Goal: Transaction & Acquisition: Purchase product/service

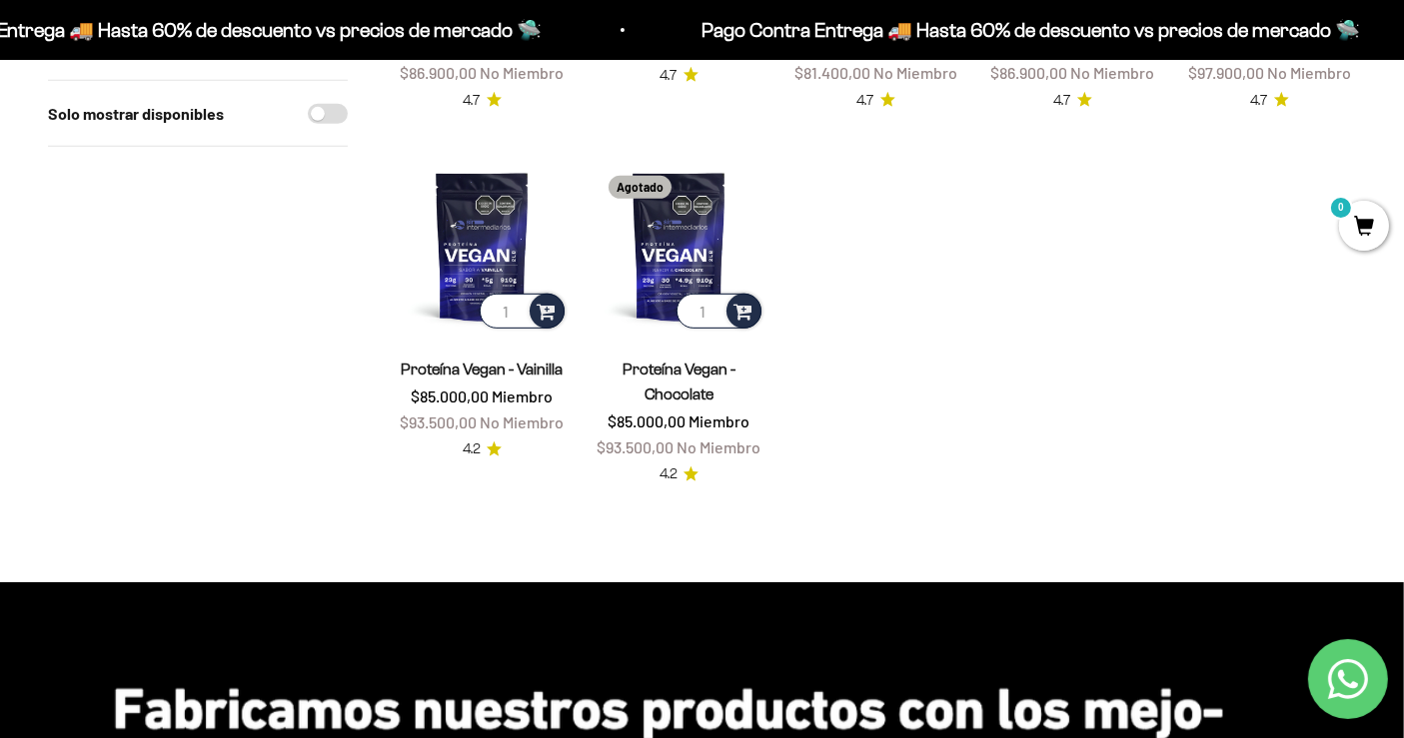
scroll to position [890, 0]
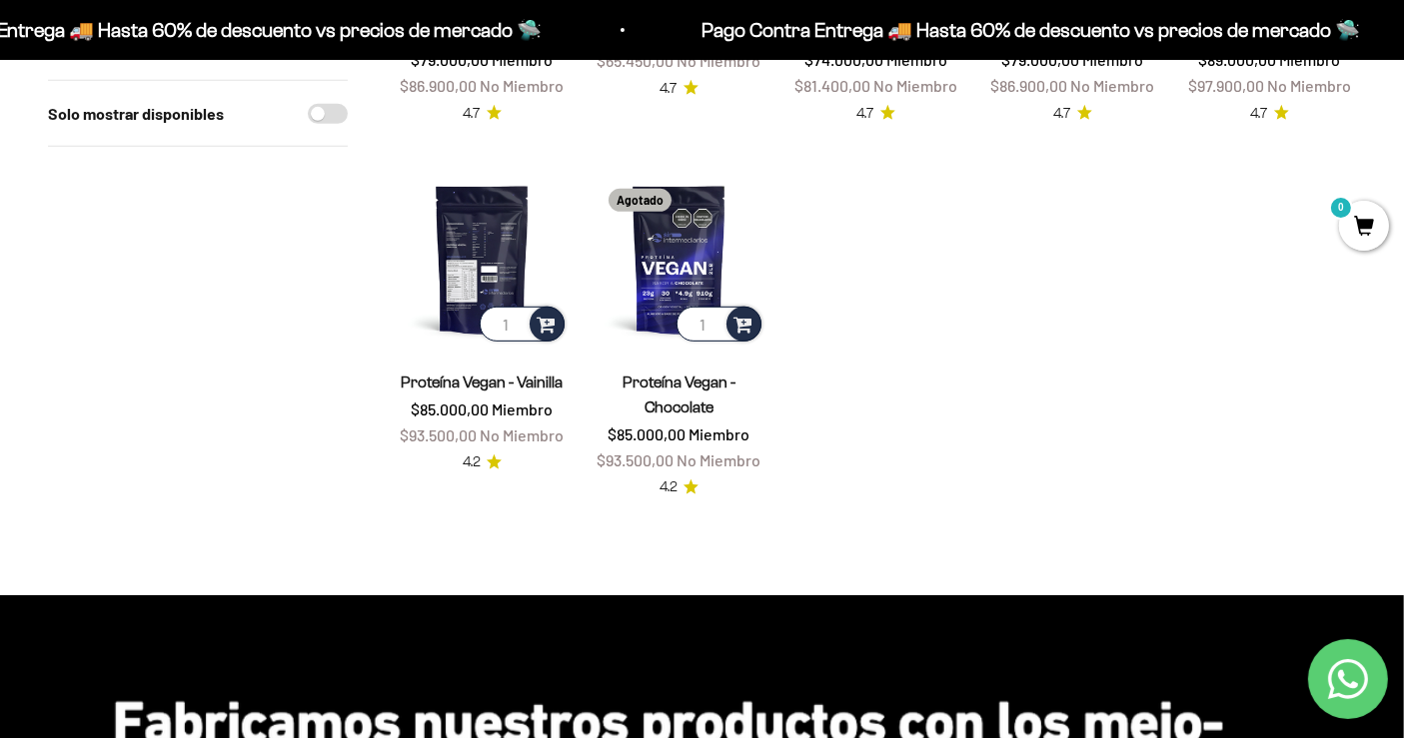
click at [440, 239] on img at bounding box center [482, 259] width 173 height 173
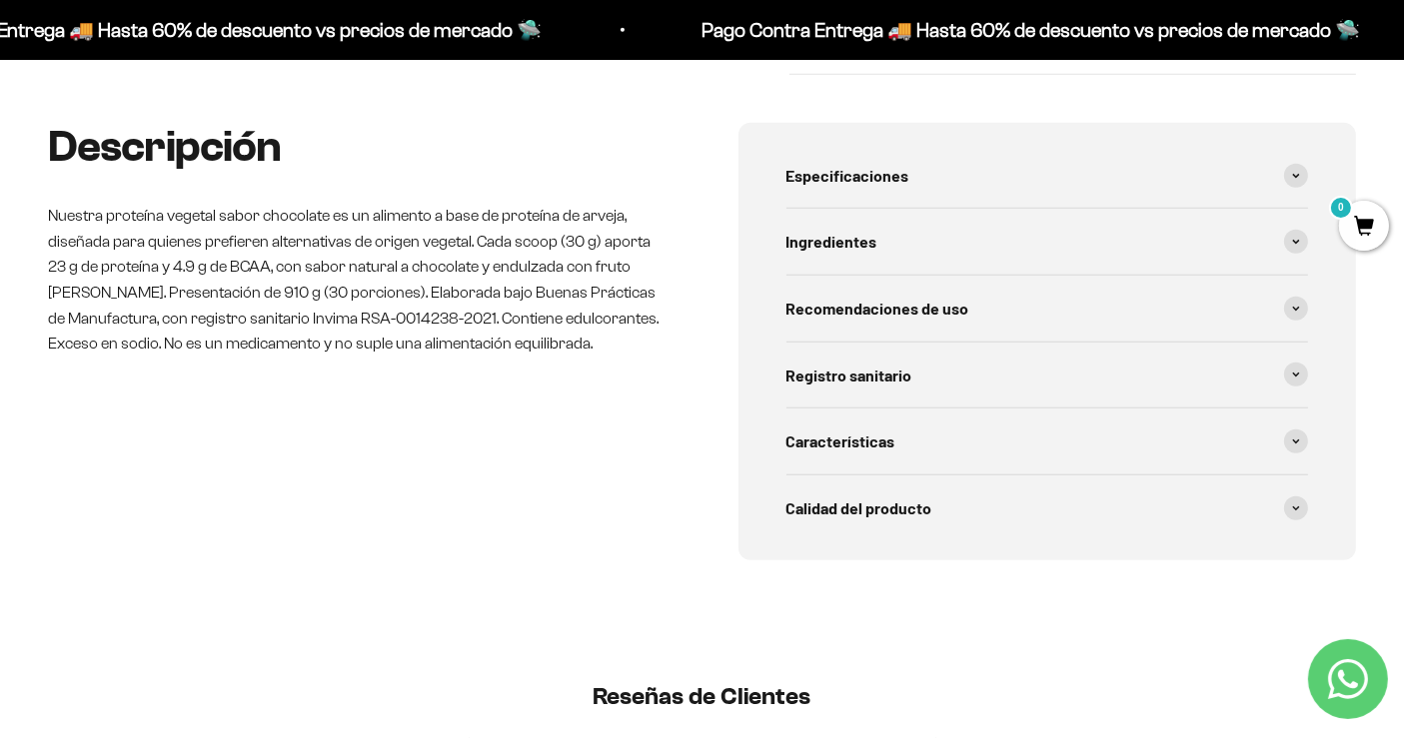
scroll to position [936, 0]
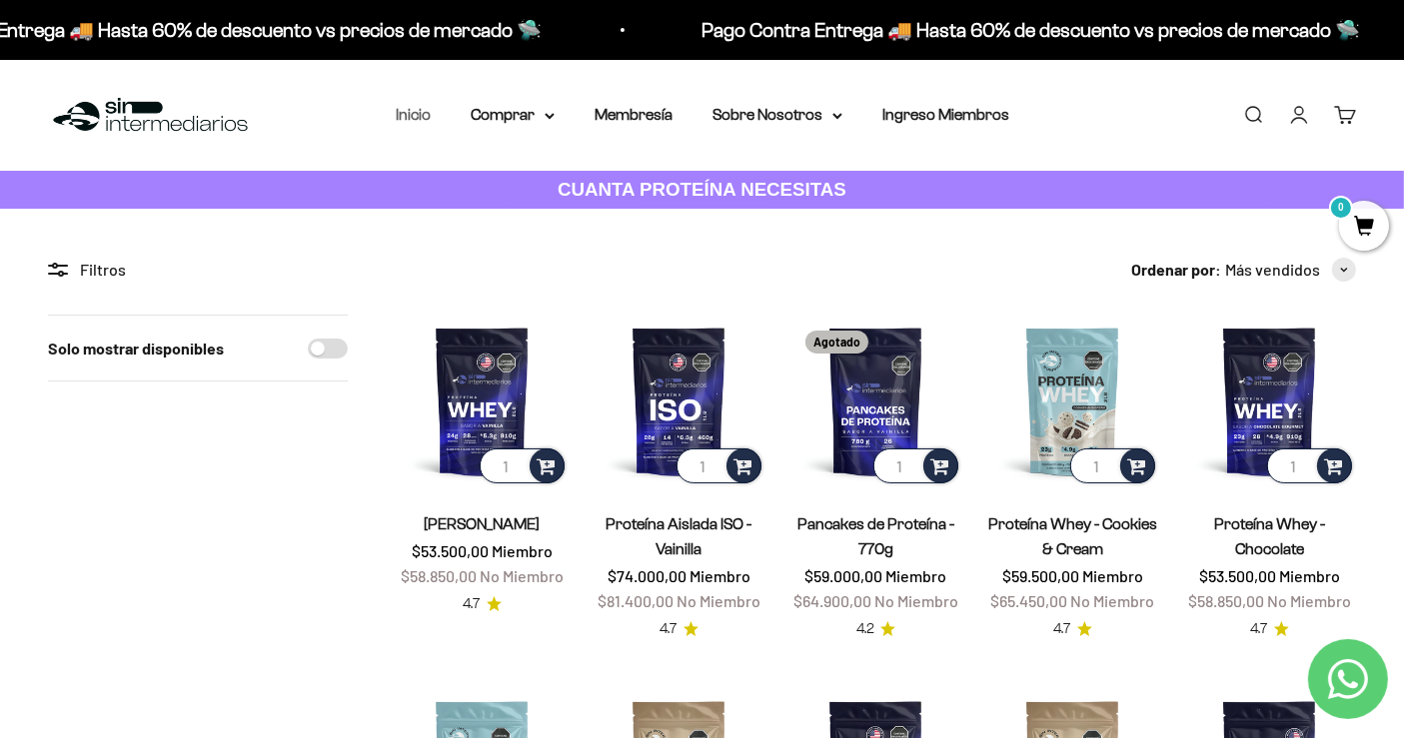
click at [411, 112] on link "Inicio" at bounding box center [413, 114] width 35 height 17
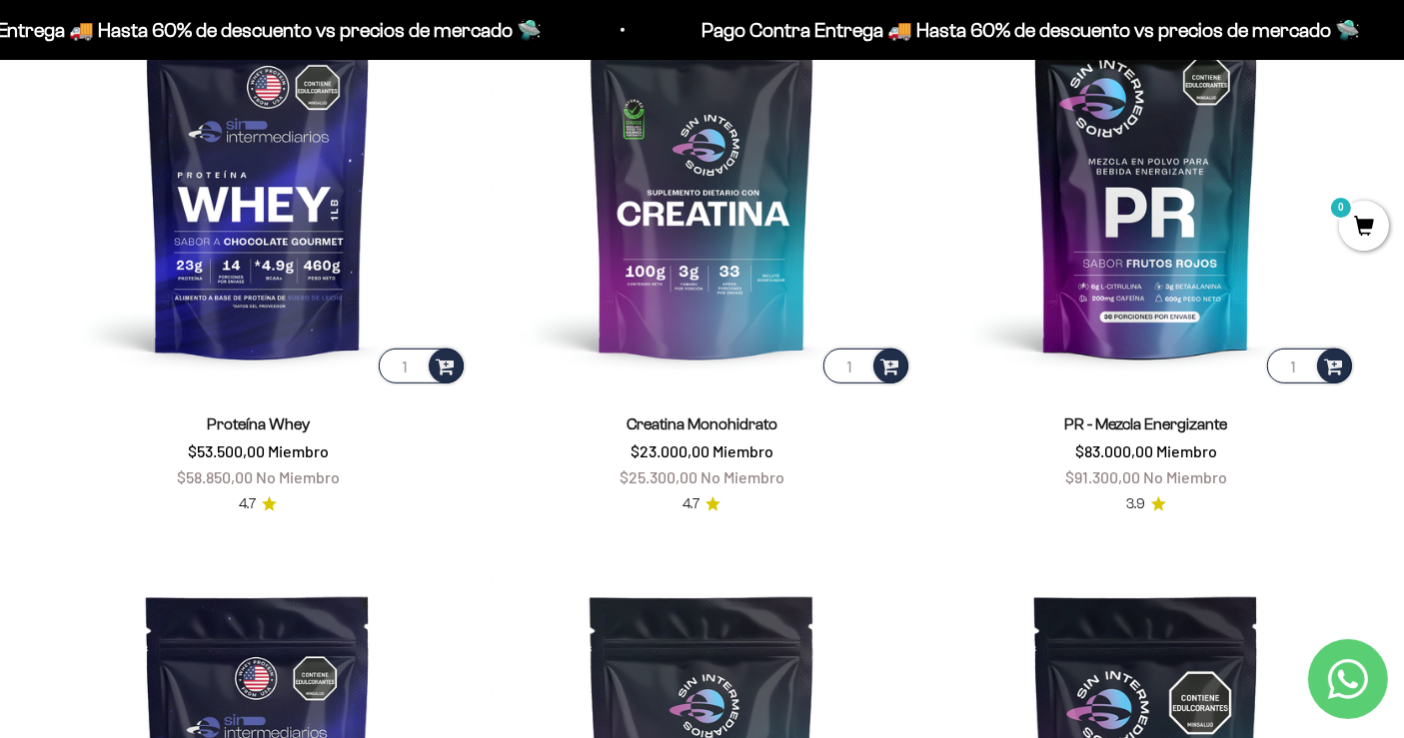
scroll to position [936, 0]
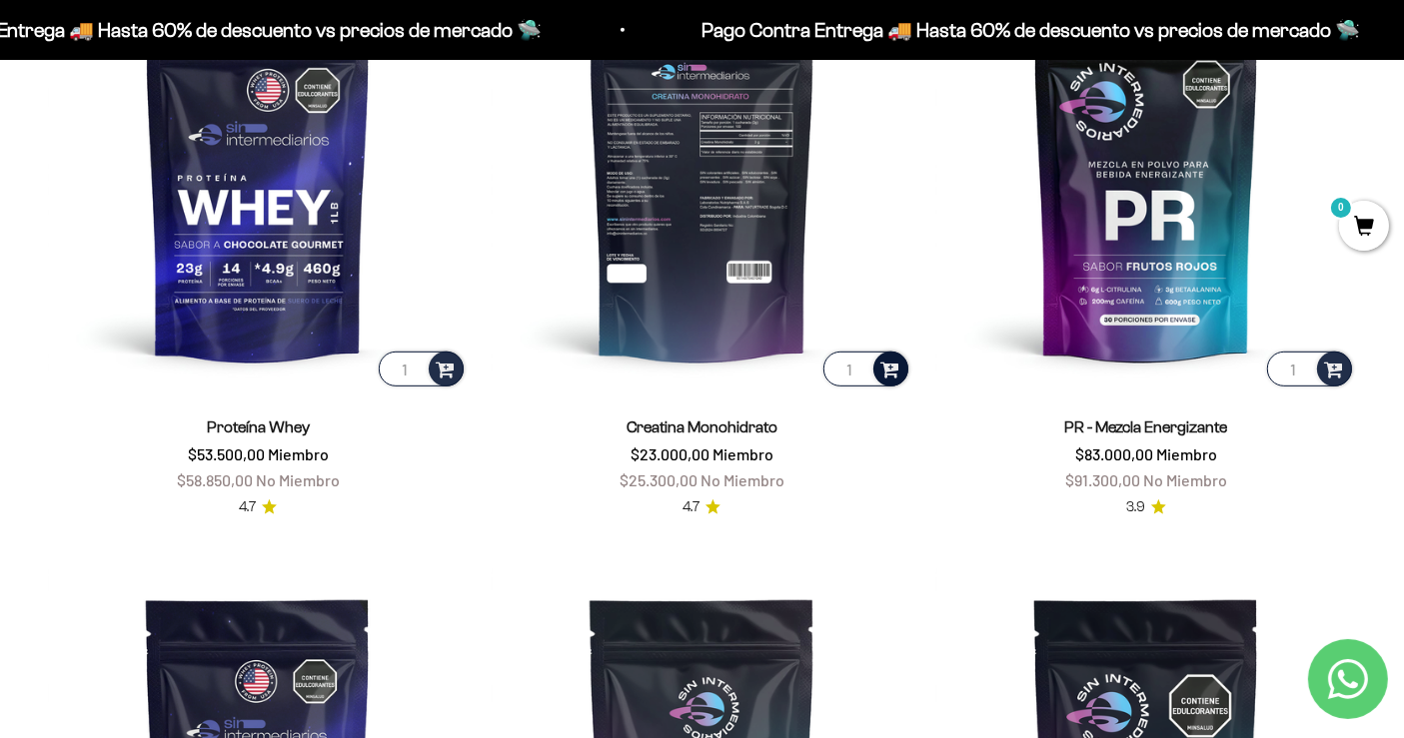
click at [888, 371] on span at bounding box center [889, 368] width 19 height 23
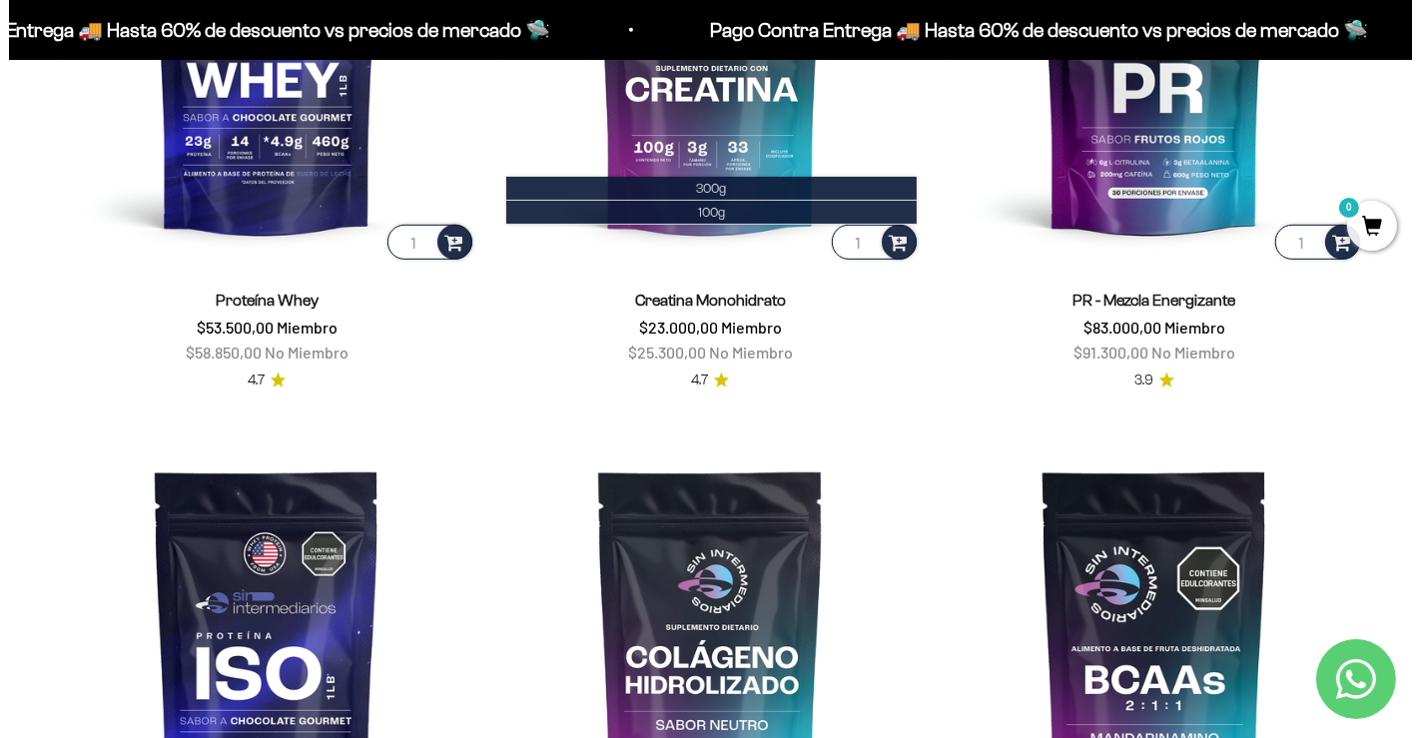
scroll to position [1032, 0]
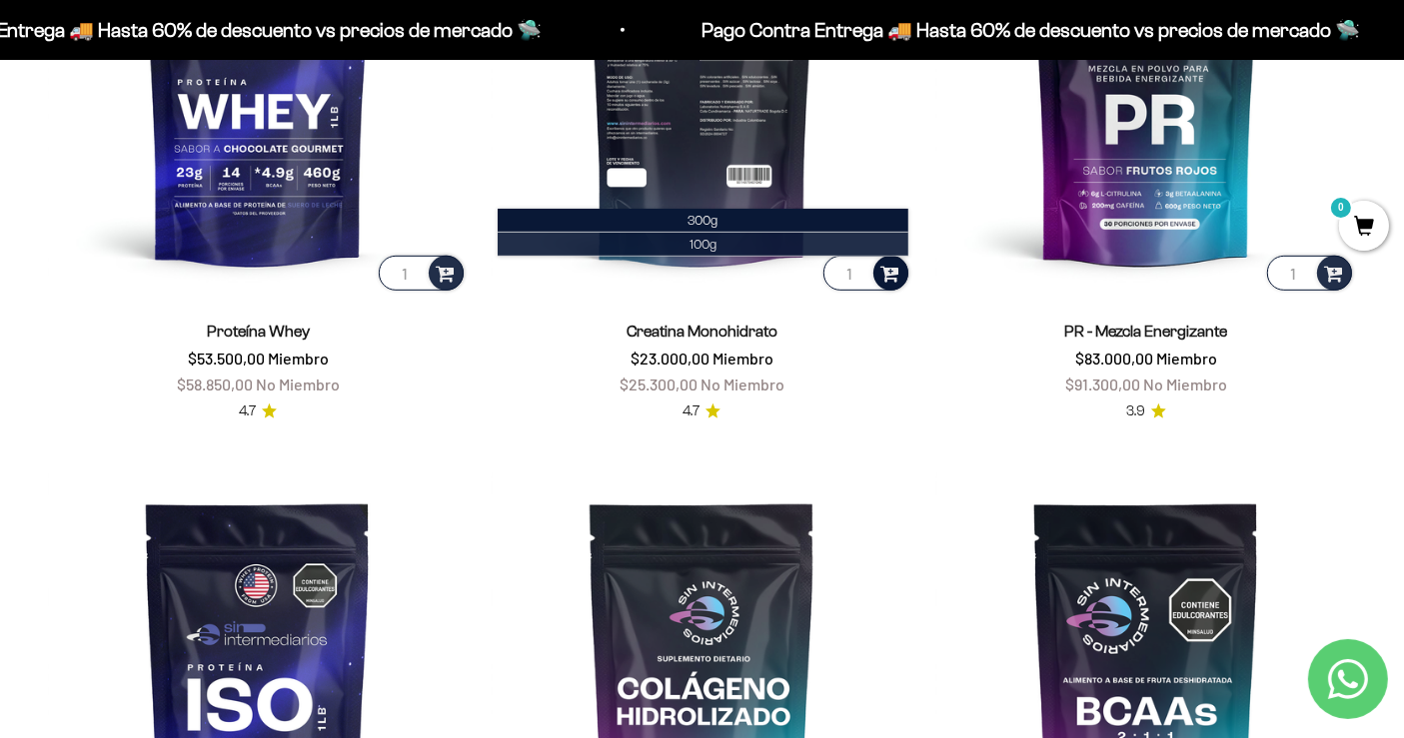
click at [784, 240] on li "100g" at bounding box center [702, 245] width 410 height 24
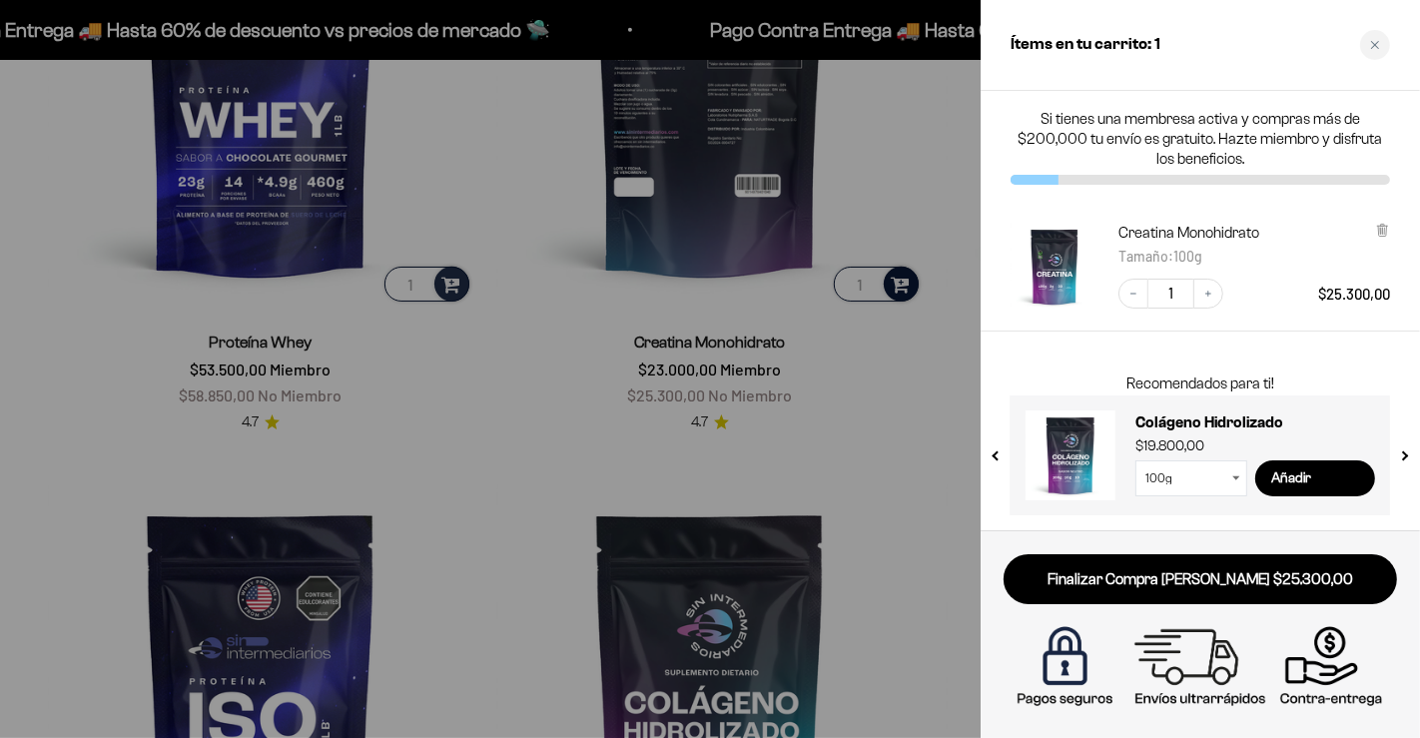
click at [916, 418] on div at bounding box center [710, 369] width 1420 height 738
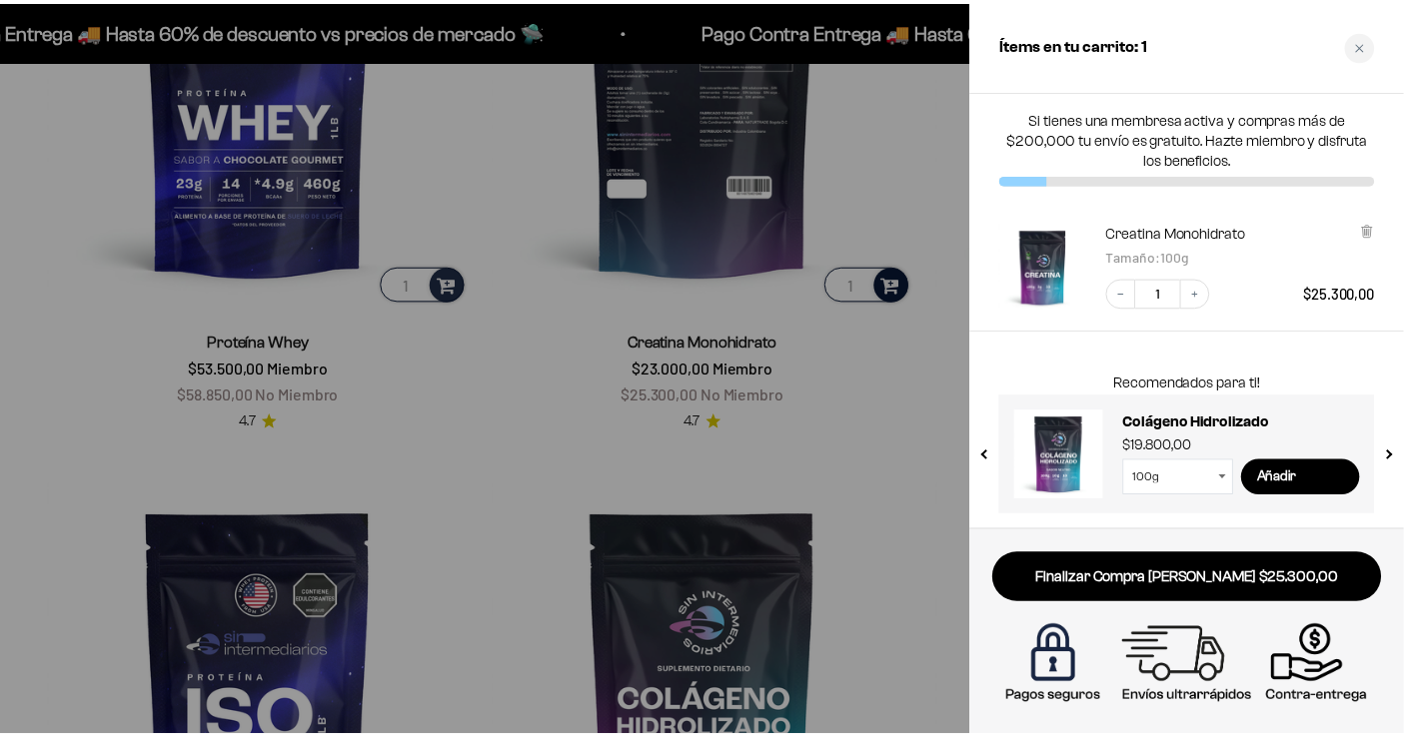
scroll to position [1026, 0]
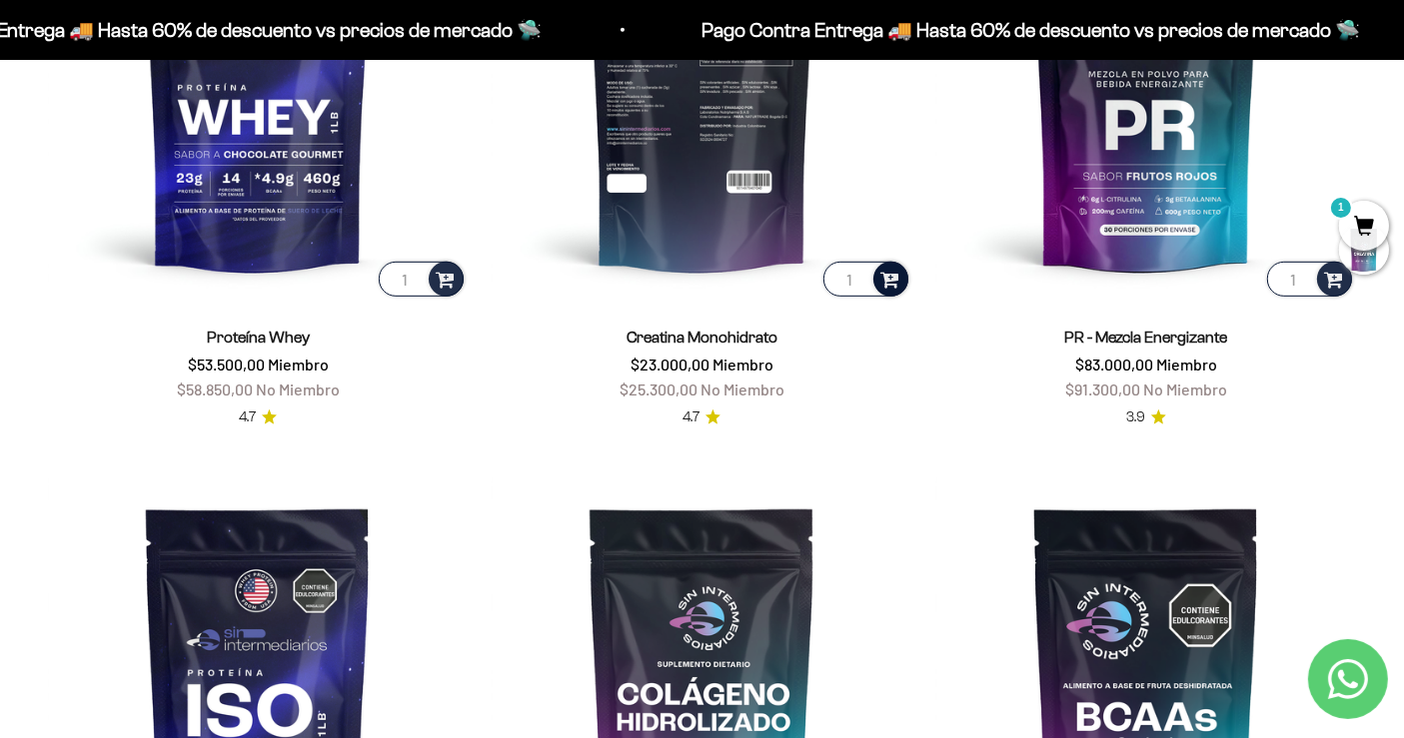
click at [890, 272] on span at bounding box center [889, 278] width 19 height 23
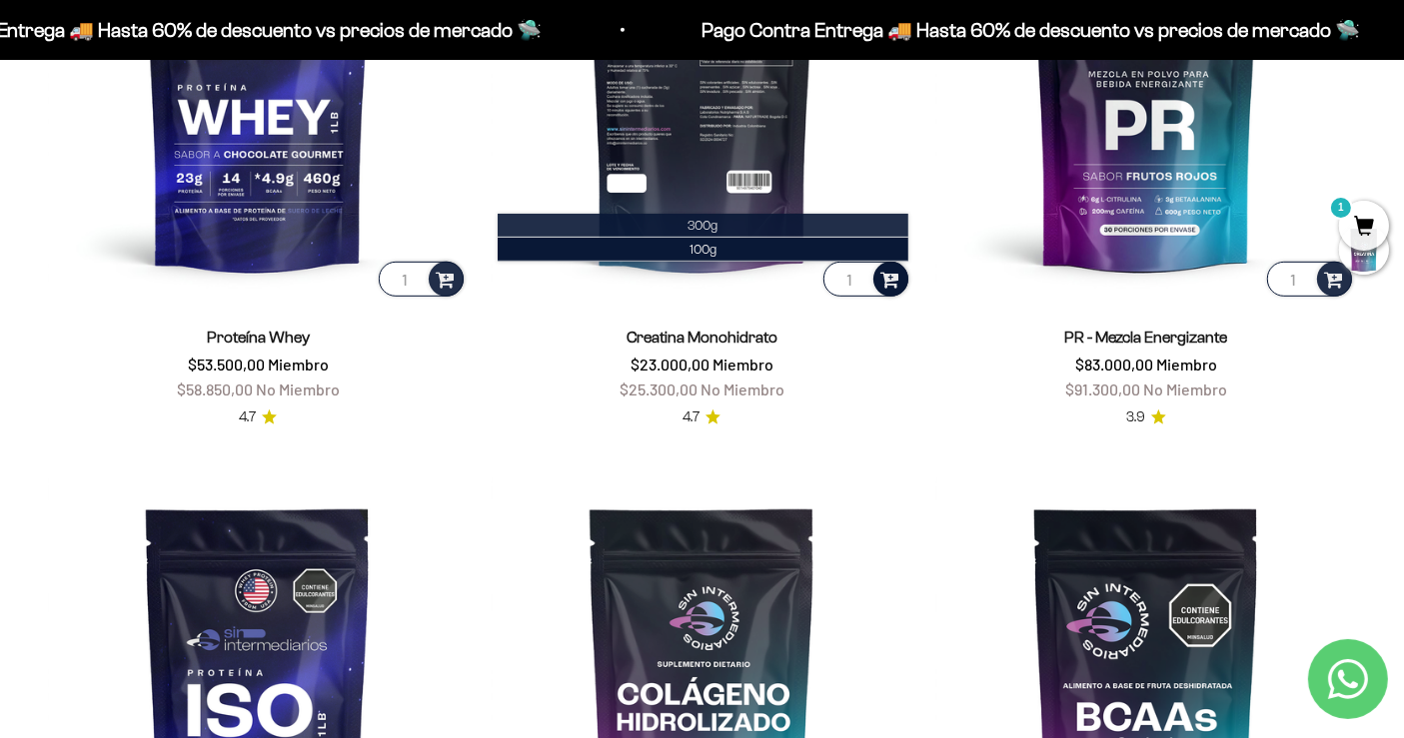
click at [767, 225] on li "300g" at bounding box center [702, 226] width 410 height 24
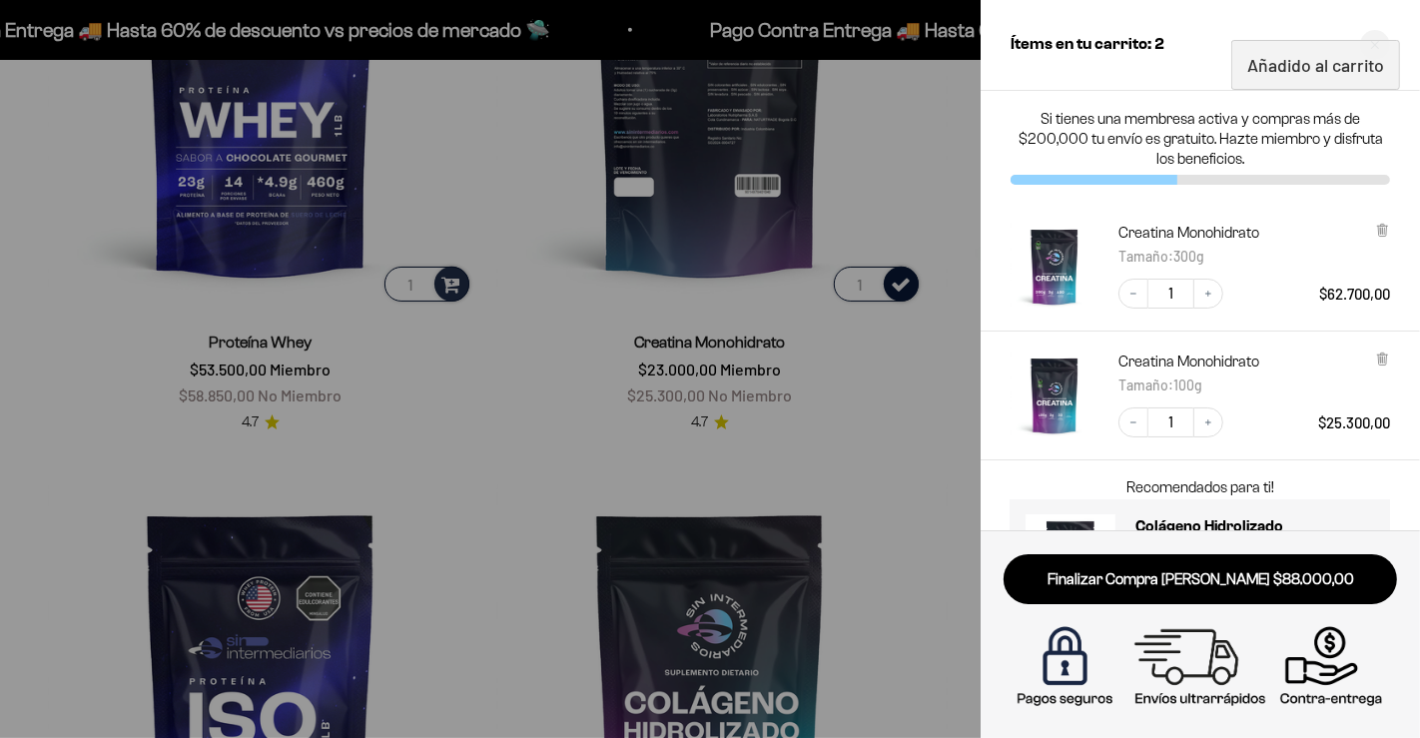
click at [862, 407] on div at bounding box center [710, 369] width 1420 height 738
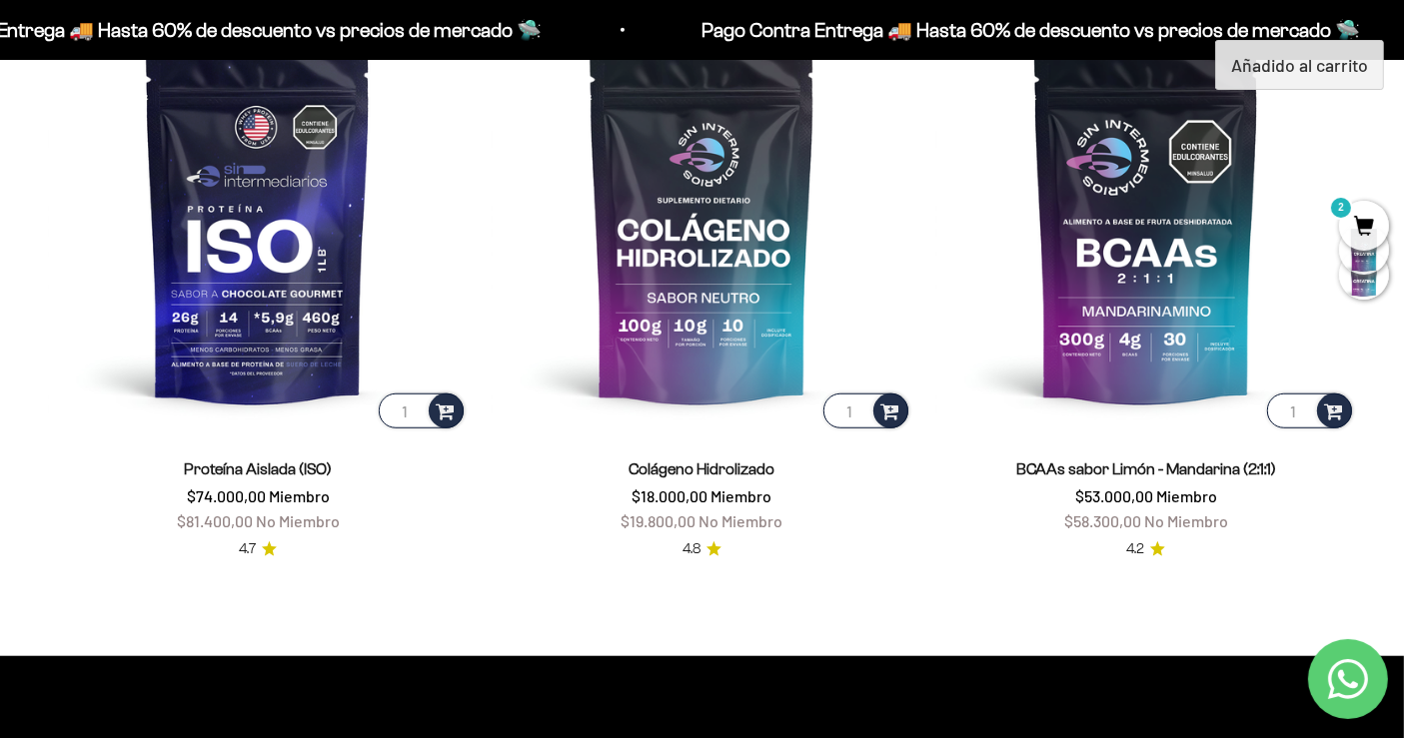
scroll to position [1495, 0]
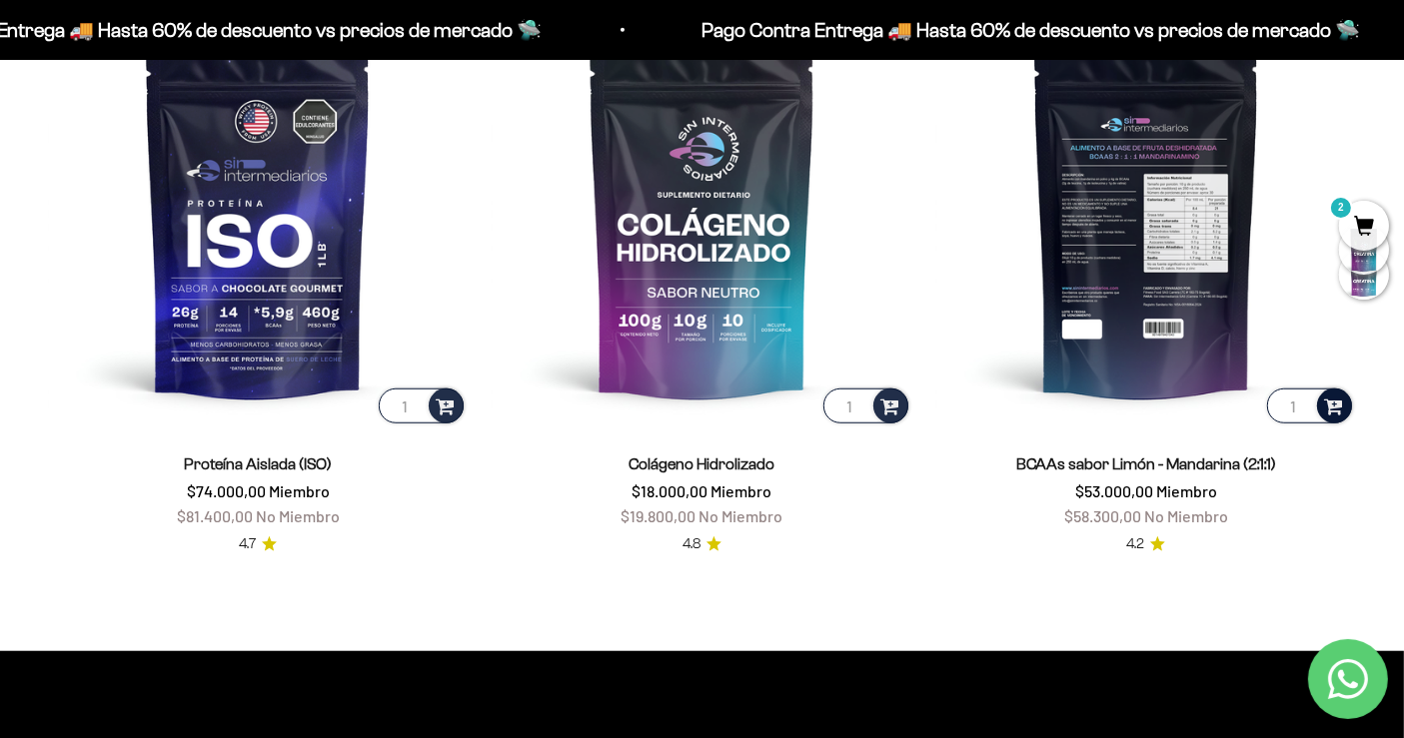
click at [1342, 415] on span at bounding box center [1333, 405] width 19 height 23
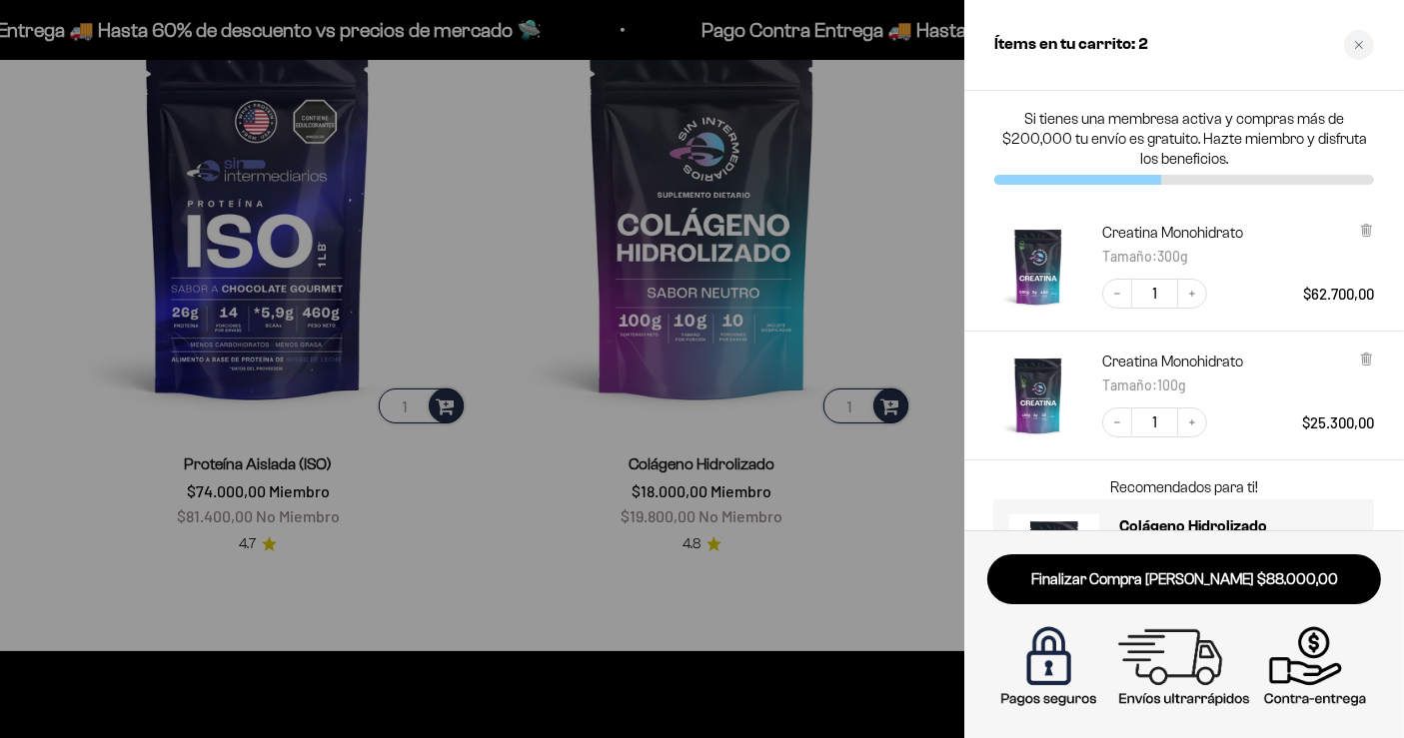
scroll to position [1506, 0]
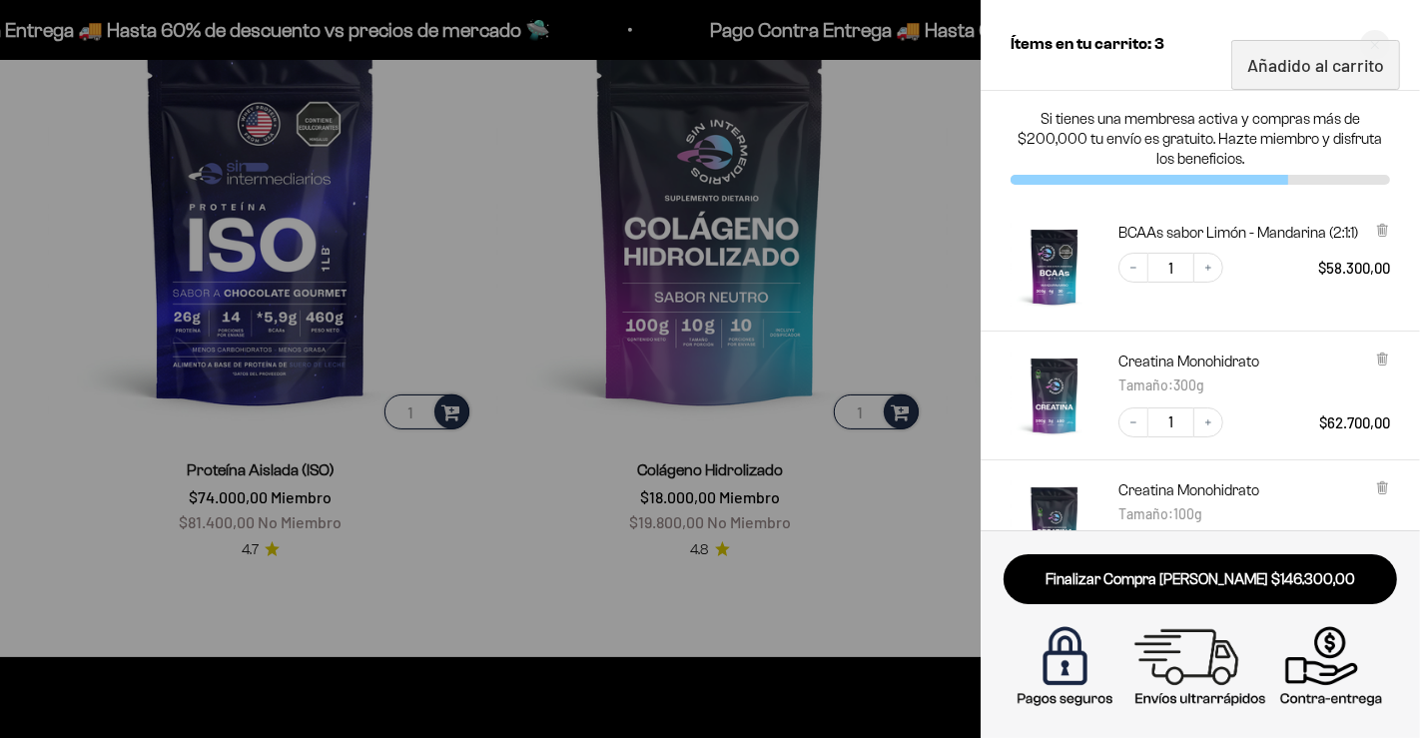
click at [942, 204] on div at bounding box center [710, 369] width 1420 height 738
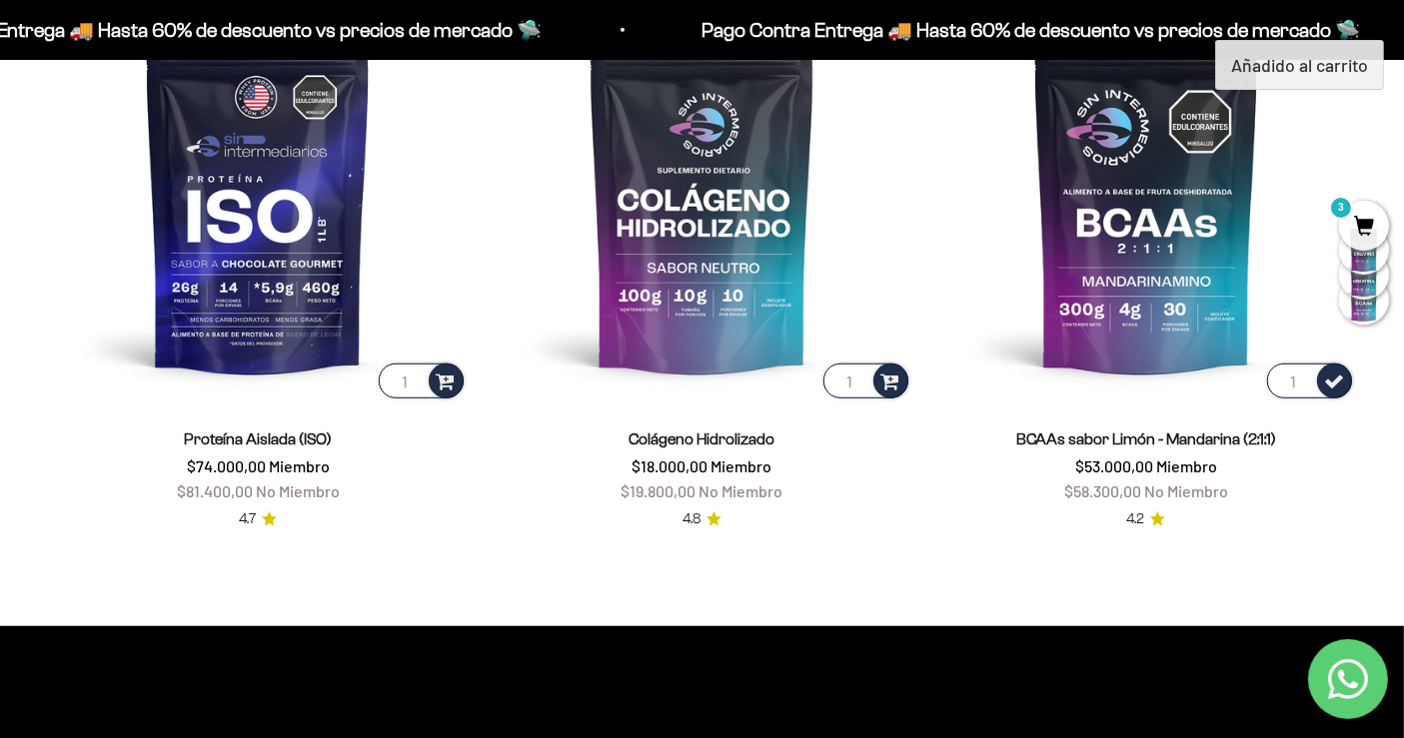
scroll to position [1492, 0]
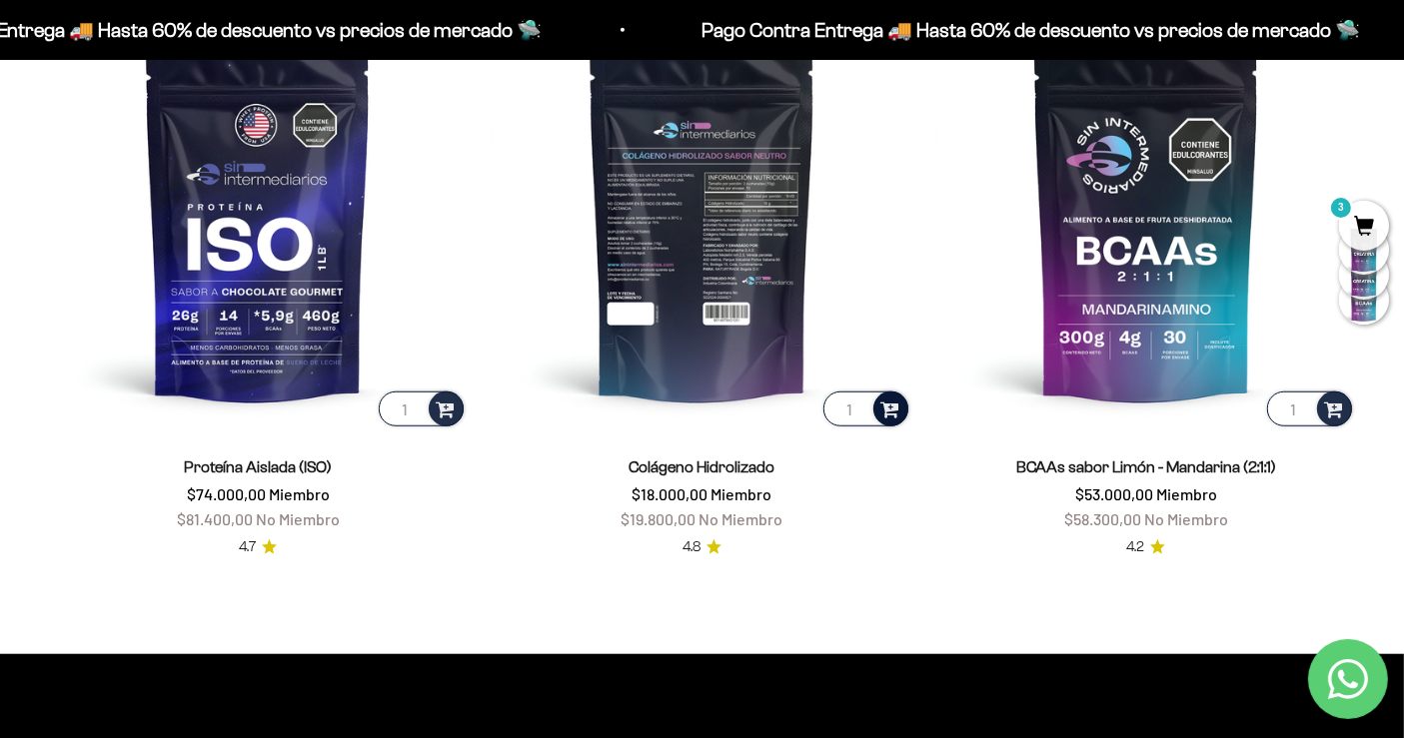
click at [887, 406] on span at bounding box center [889, 408] width 19 height 23
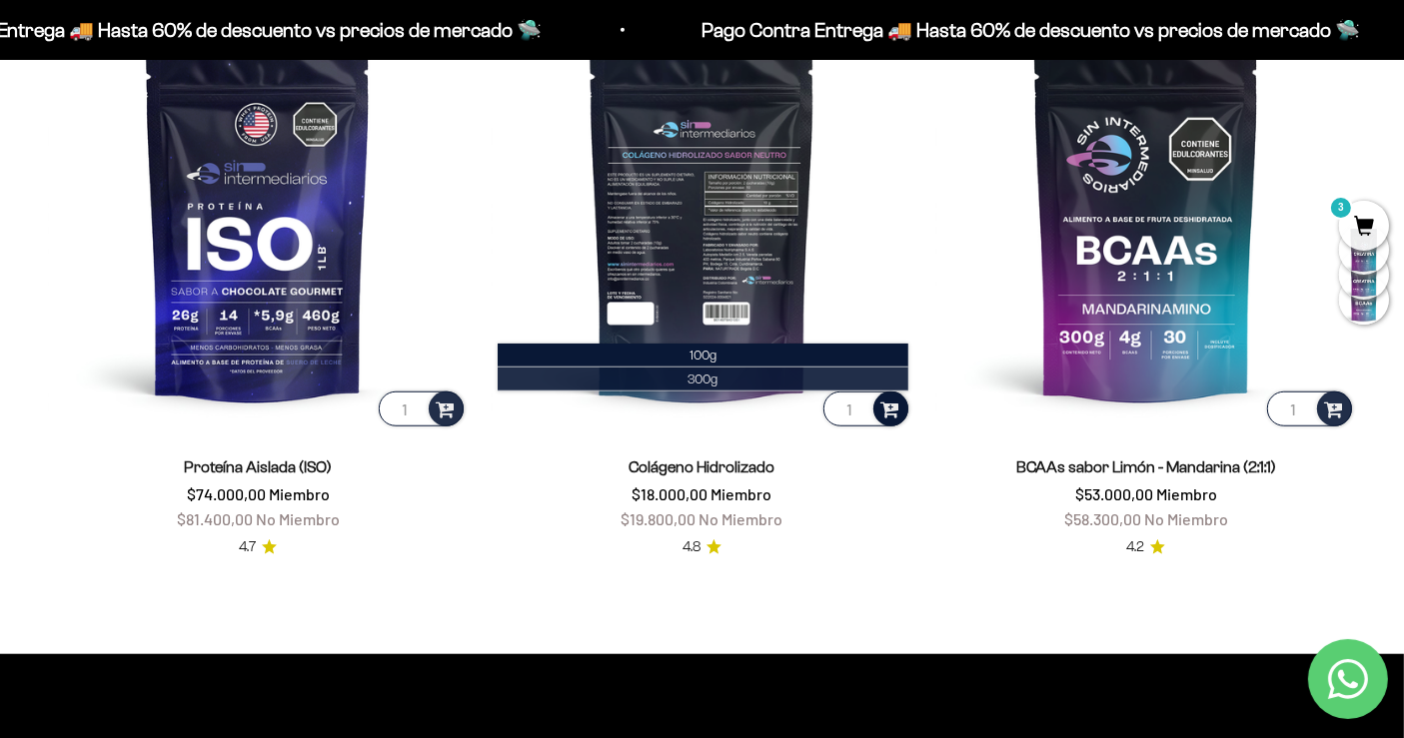
click at [830, 378] on li "300g" at bounding box center [702, 380] width 410 height 24
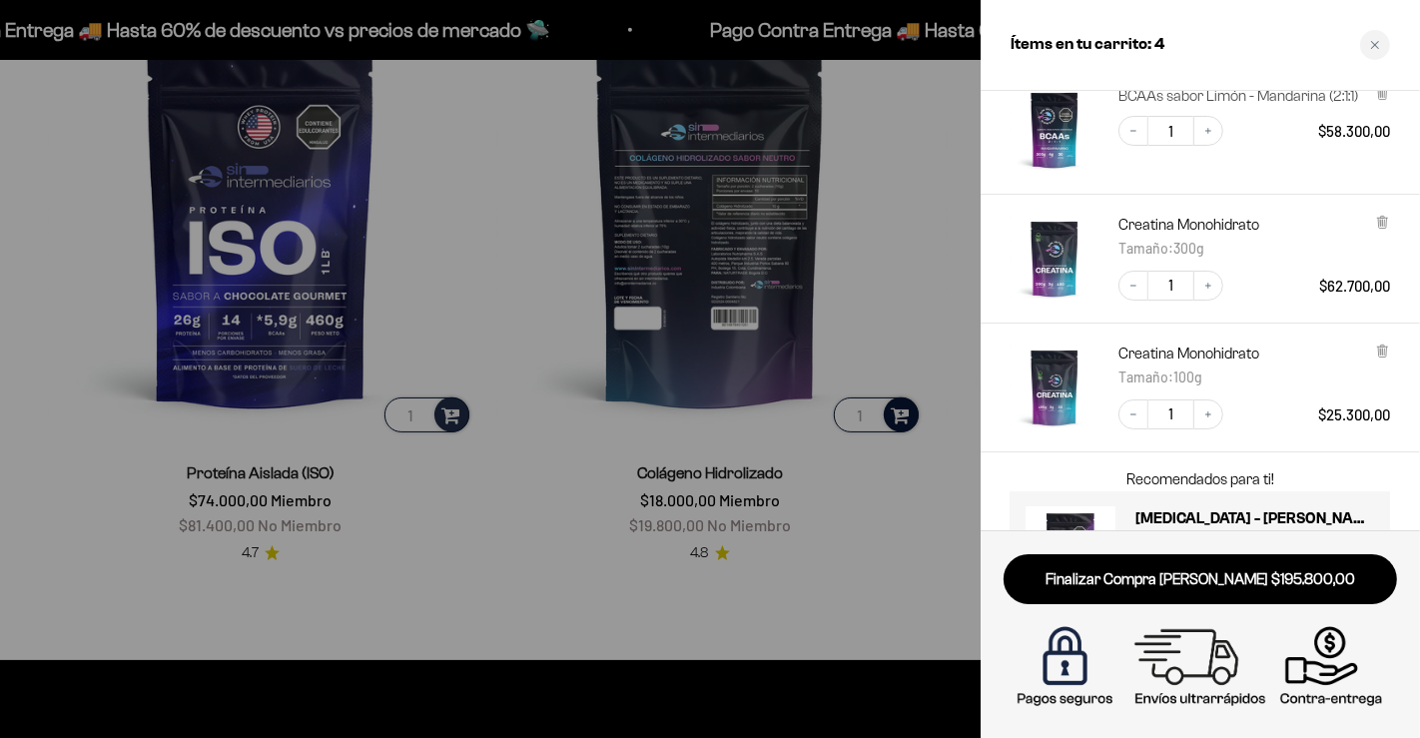
scroll to position [360, 0]
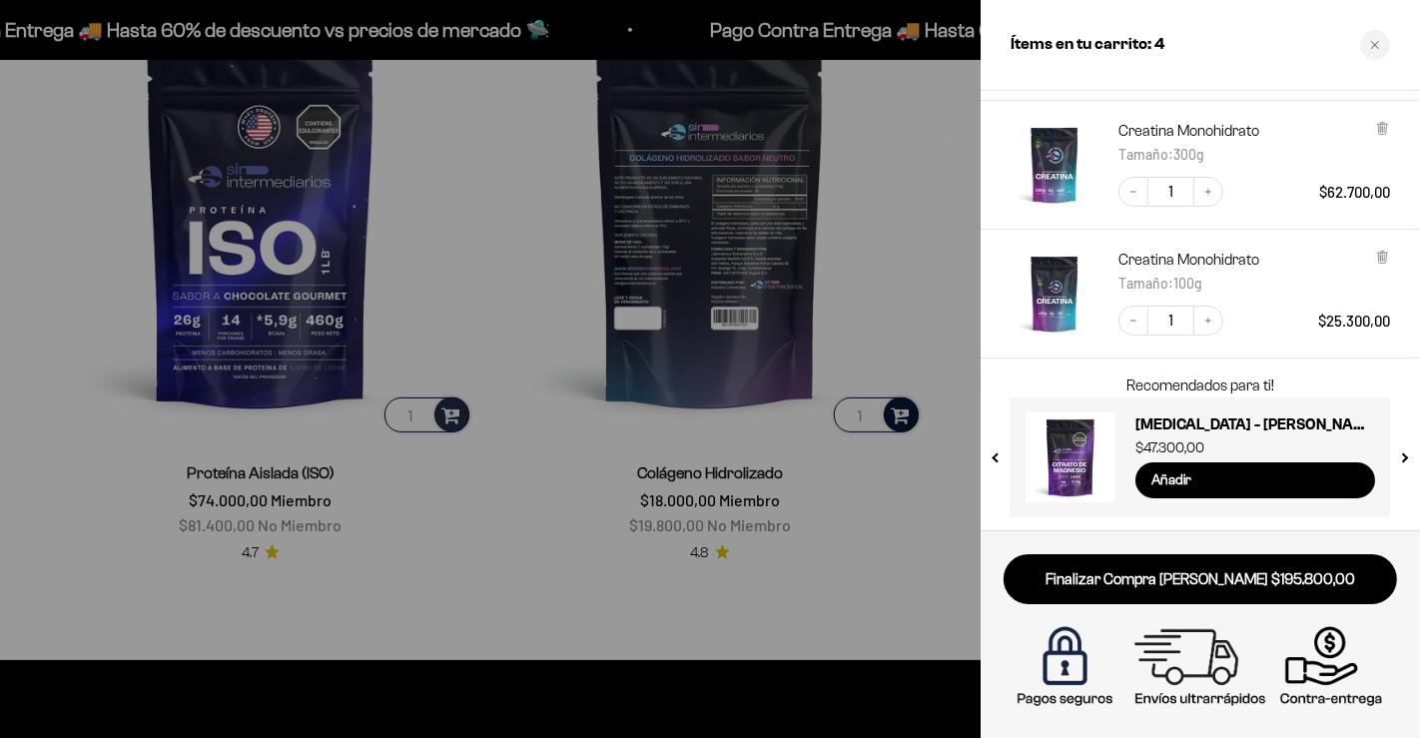
click at [933, 201] on div at bounding box center [710, 369] width 1420 height 738
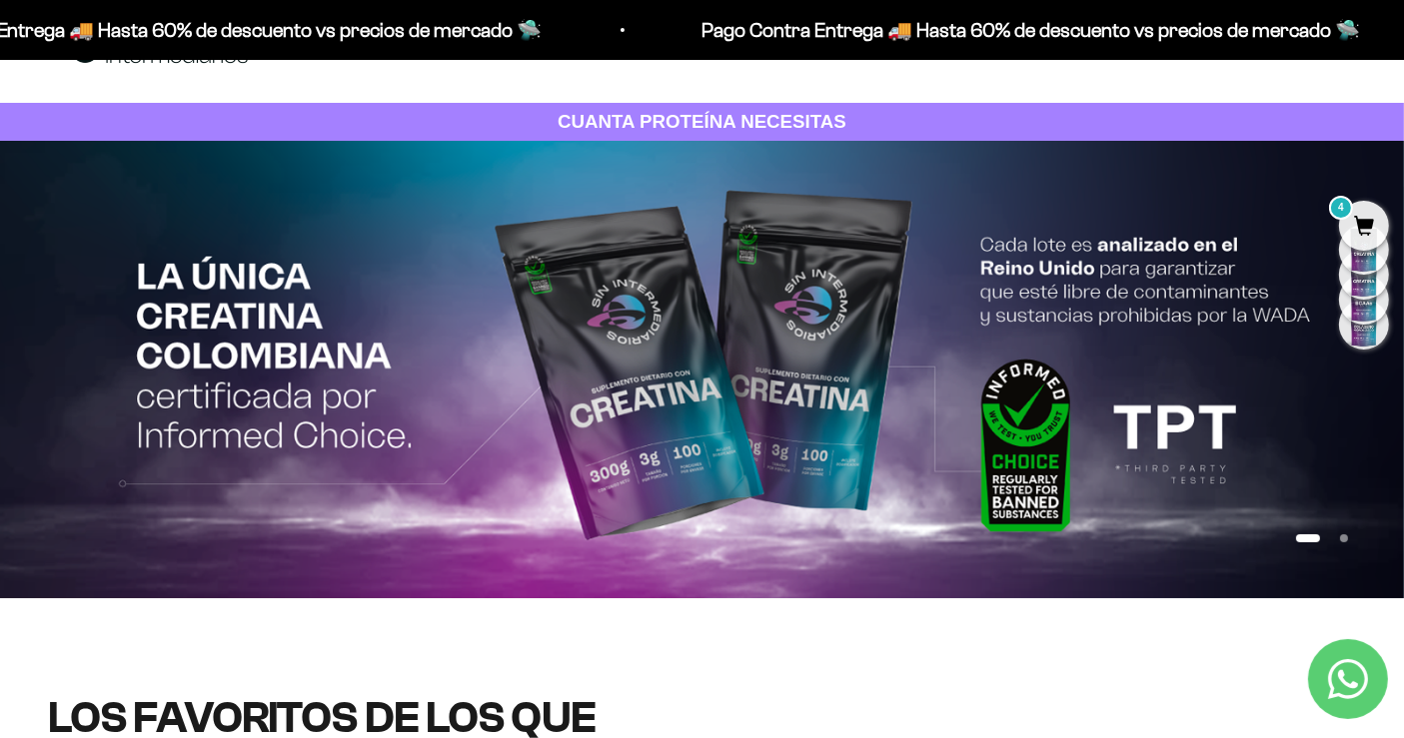
scroll to position [0, 0]
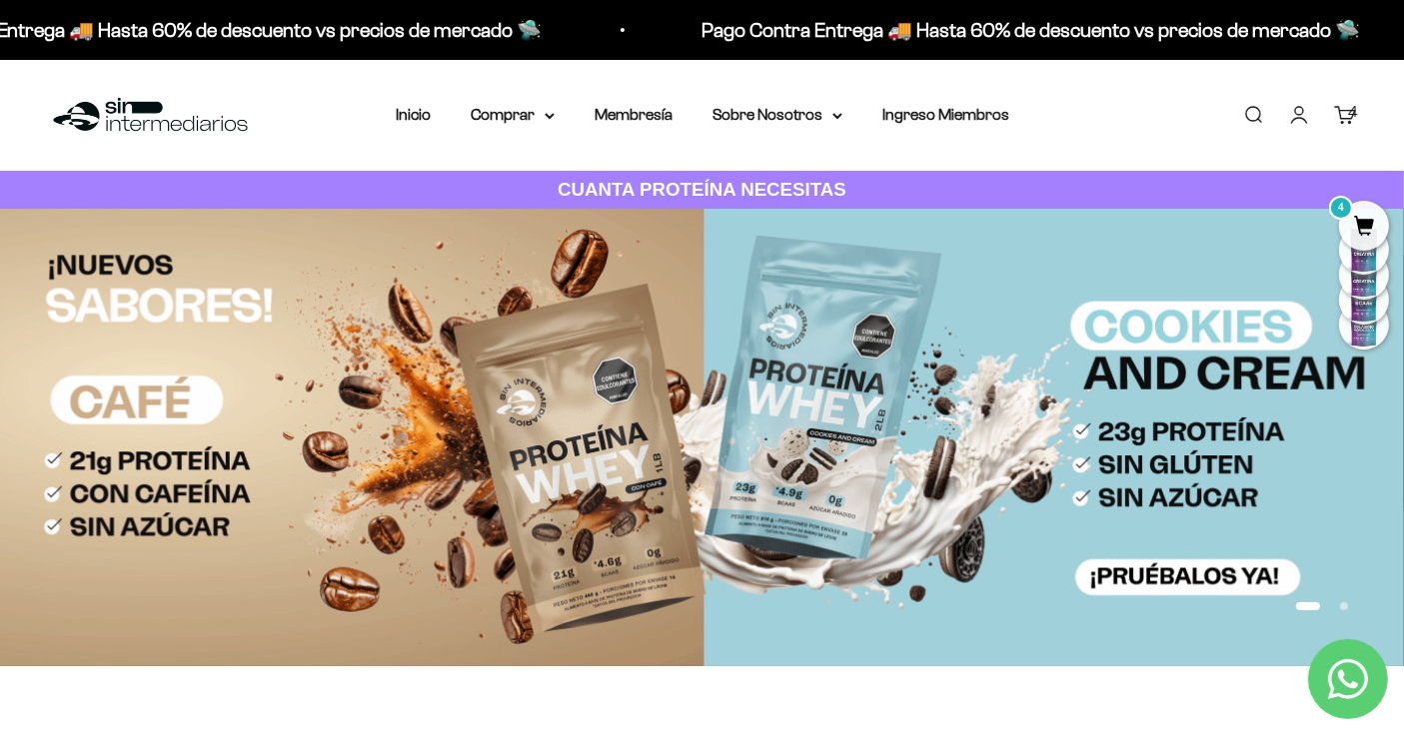
click at [1036, 297] on img at bounding box center [702, 438] width 1404 height 458
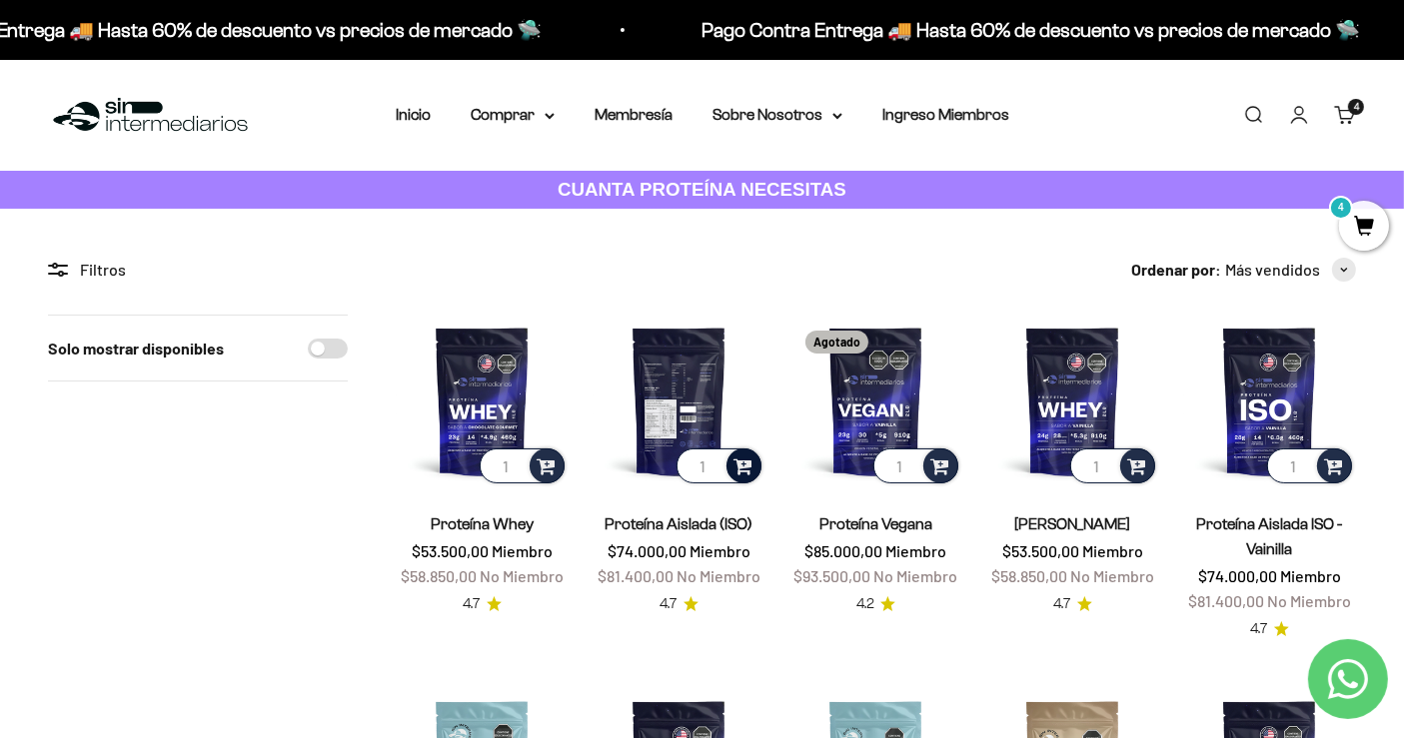
click at [750, 472] on span at bounding box center [742, 465] width 19 height 23
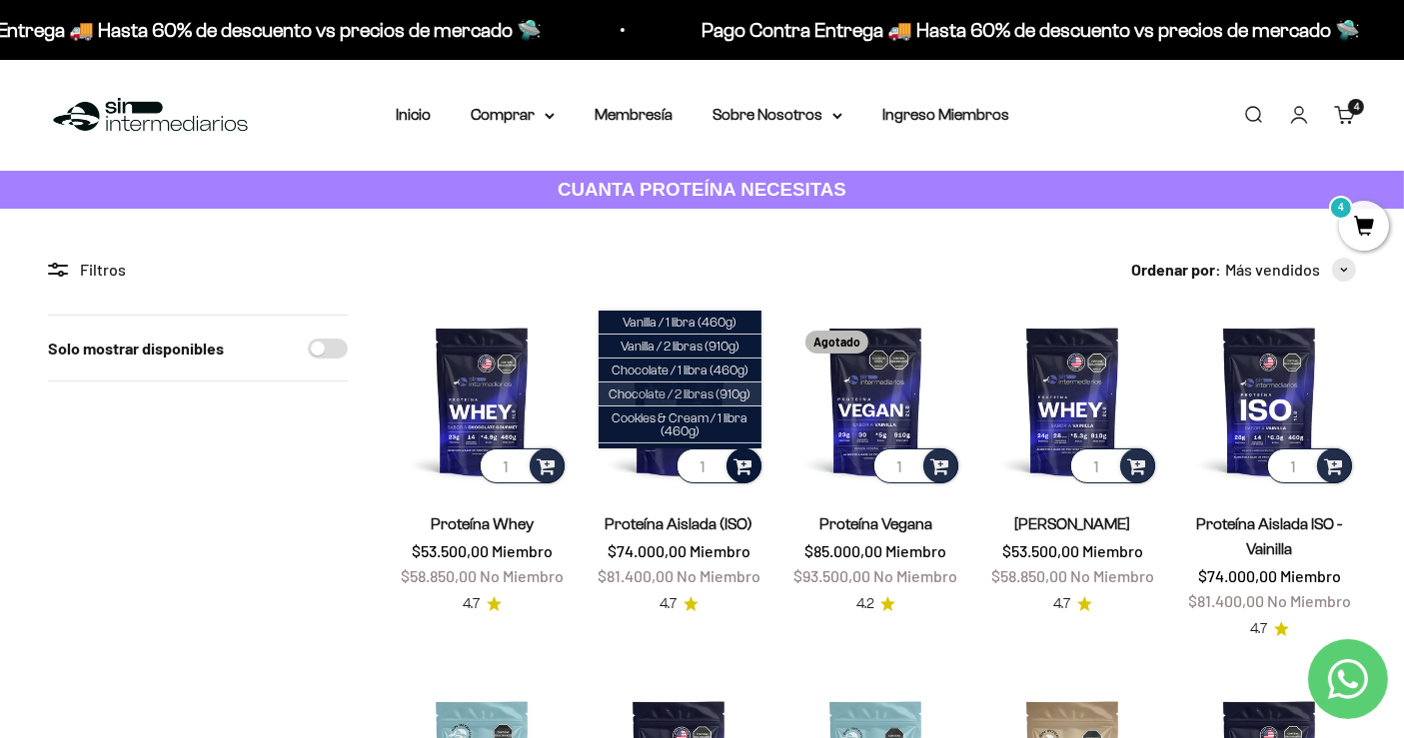
click at [715, 402] on span "Chocolate / 2 libras (910g)" at bounding box center [679, 394] width 142 height 15
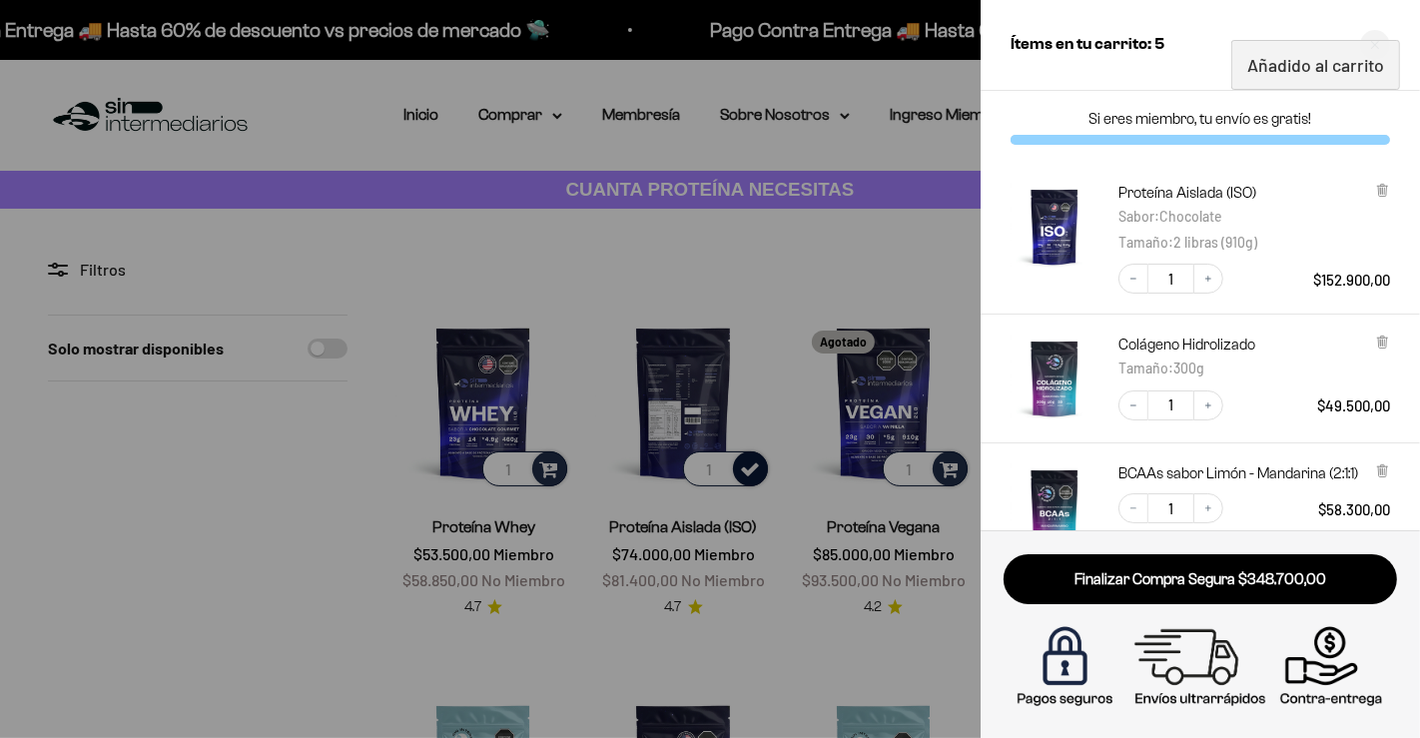
click at [780, 281] on div at bounding box center [710, 369] width 1420 height 738
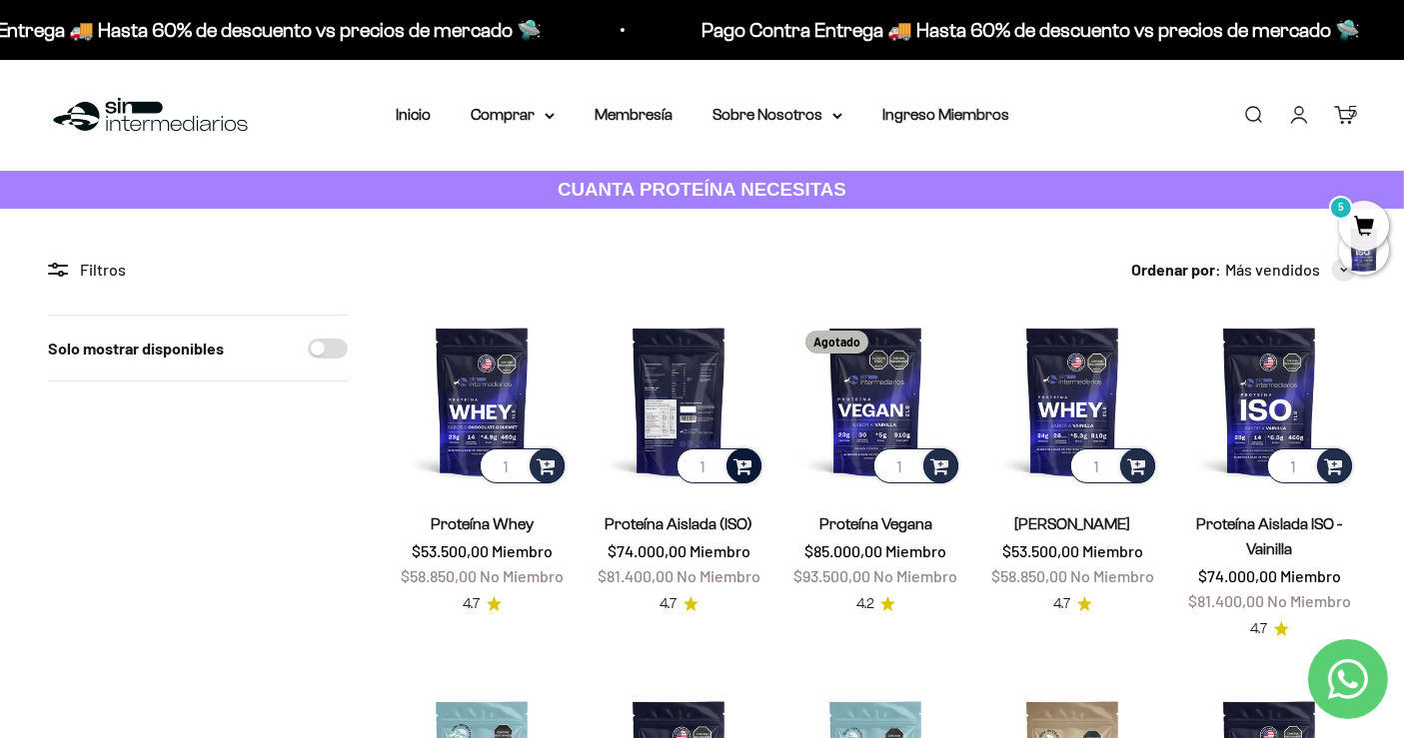
click at [1336, 110] on link "Carrito 5" at bounding box center [1345, 115] width 22 height 22
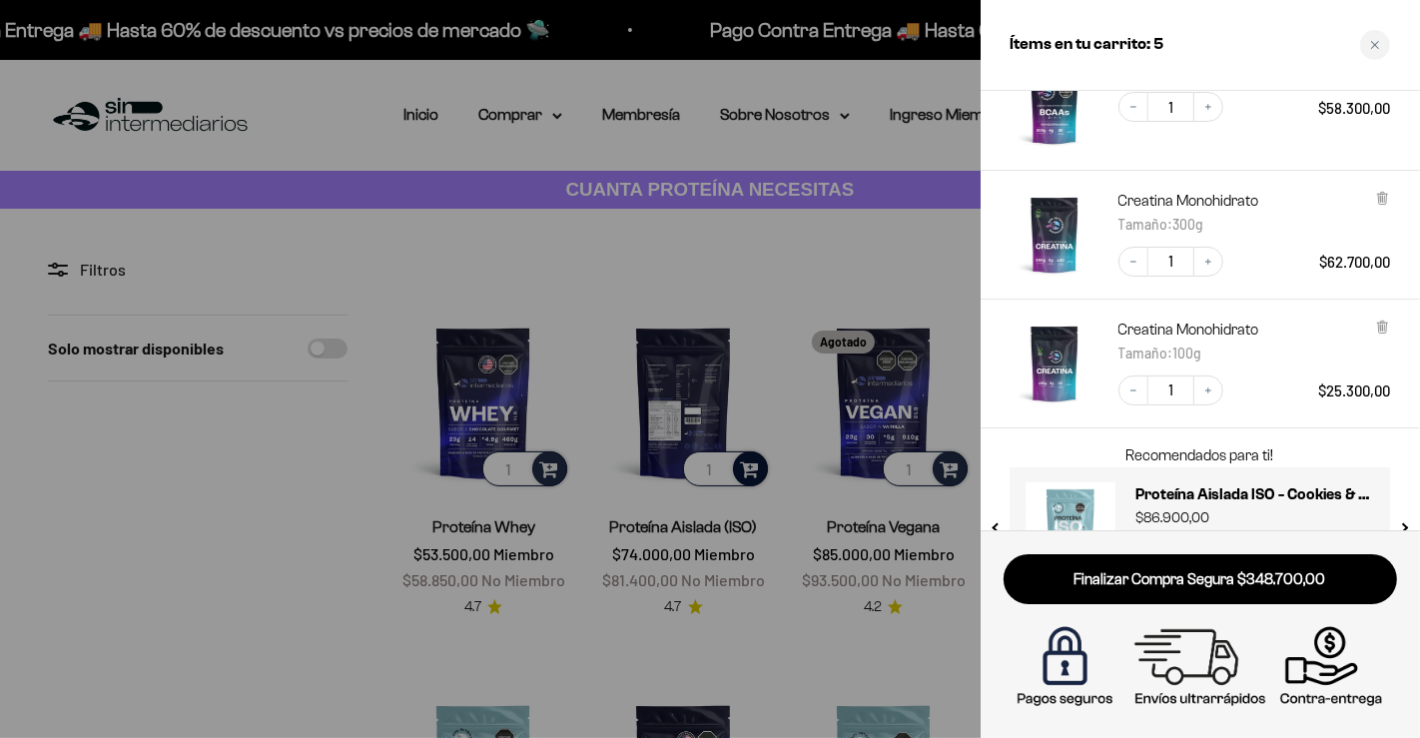
scroll to position [408, 0]
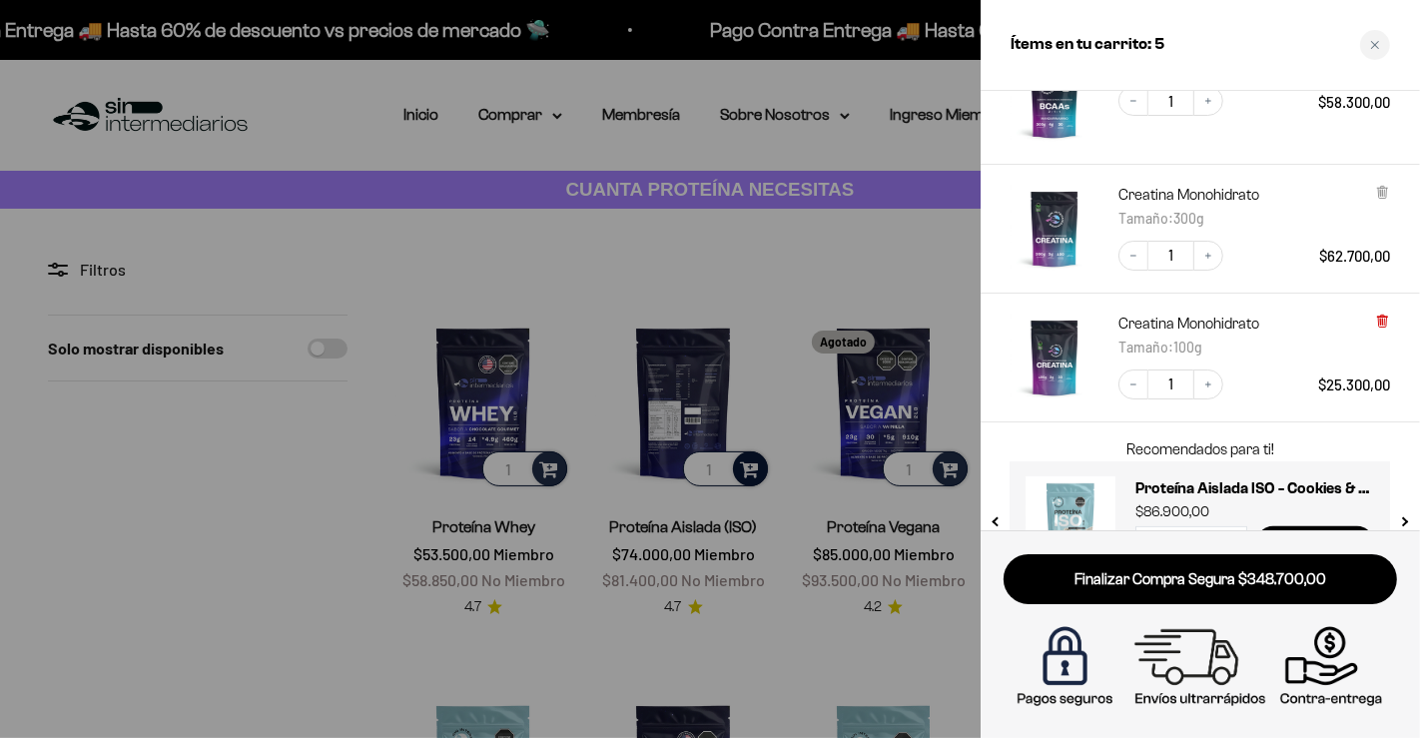
click at [1387, 318] on icon at bounding box center [1383, 322] width 8 height 10
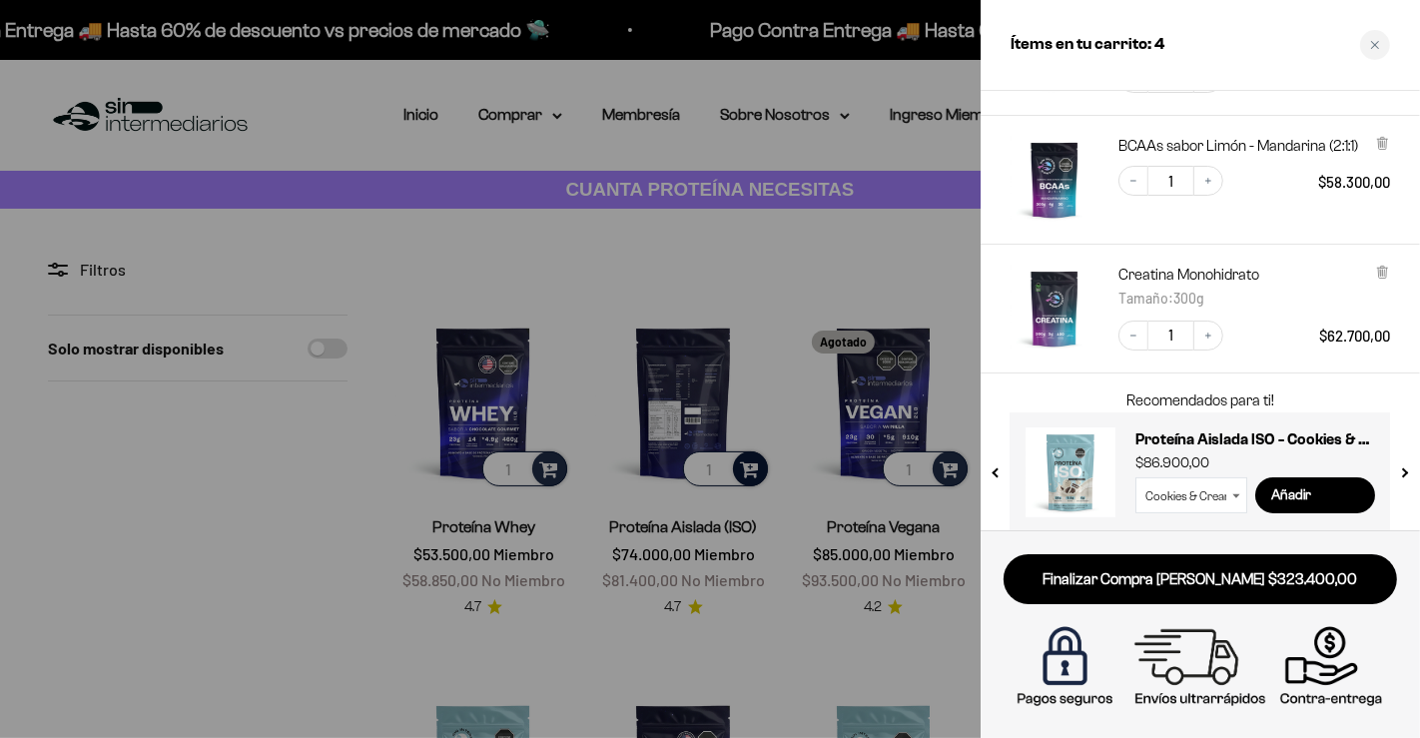
scroll to position [343, 0]
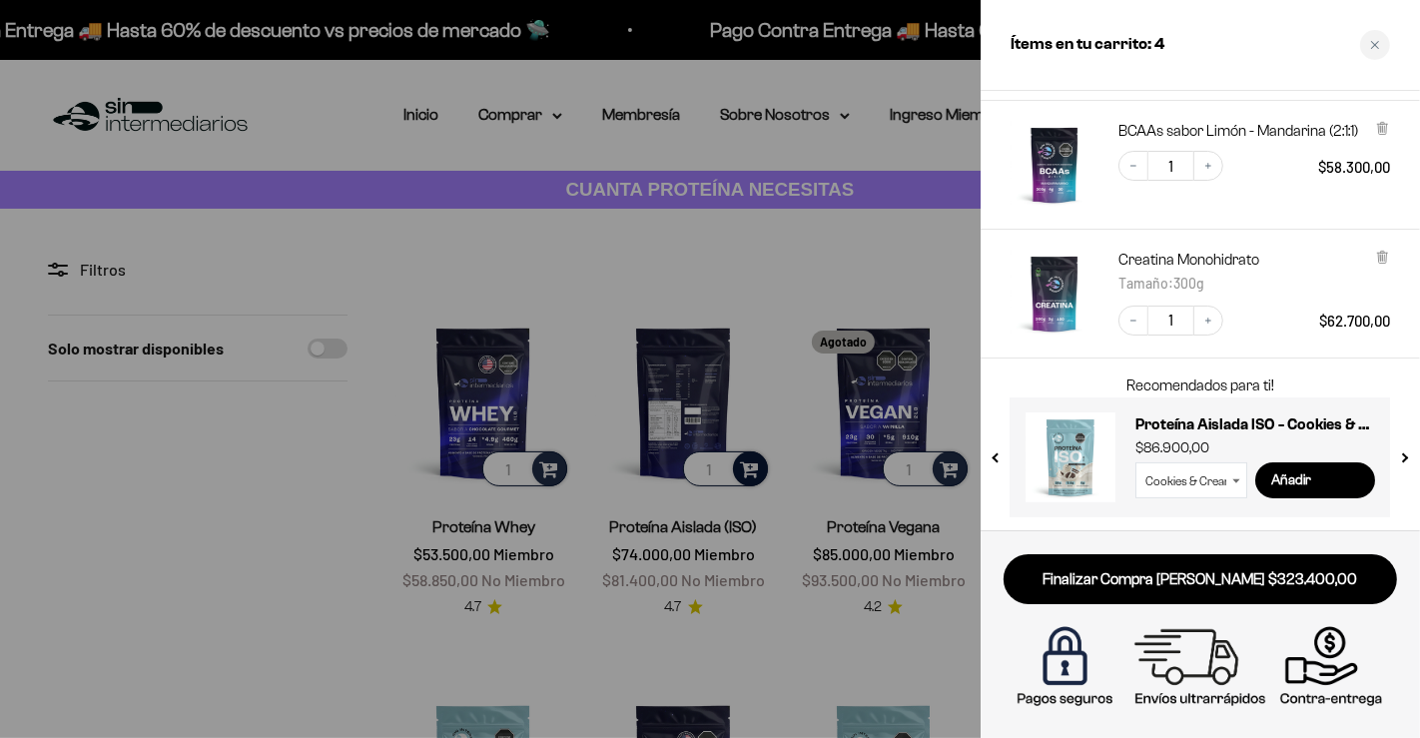
click at [1403, 461] on button "next slide / item" at bounding box center [1404, 452] width 17 height 120
